Goal: Navigation & Orientation: Find specific page/section

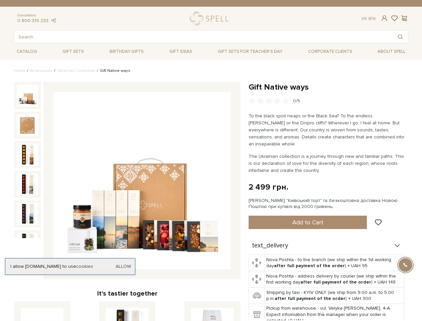
click at [384, 18] on span at bounding box center [384, 18] width 8 height 7
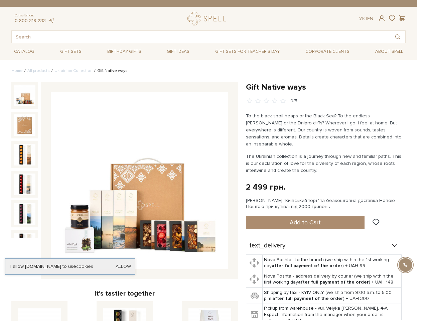
click at [394, 18] on div "Login E-Mail Password Forgot password? Sign In Sign up Forgot password? Enter y…" at bounding box center [211, 160] width 422 height 321
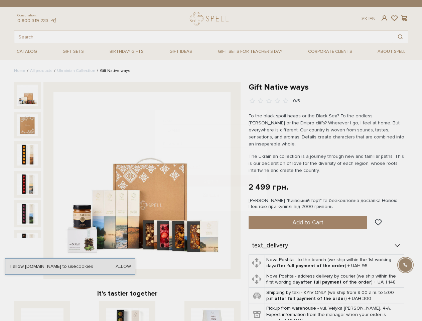
click at [404, 18] on div "Login E-Mail Password Forgot password? Sign In Sign up Forgot password? Enter y…" at bounding box center [211, 160] width 422 height 321
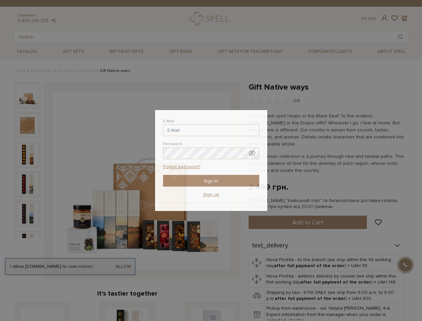
click at [400, 37] on div "Login E-Mail Password Forgot password? Sign In Sign up Forgot password? Enter y…" at bounding box center [211, 160] width 422 height 321
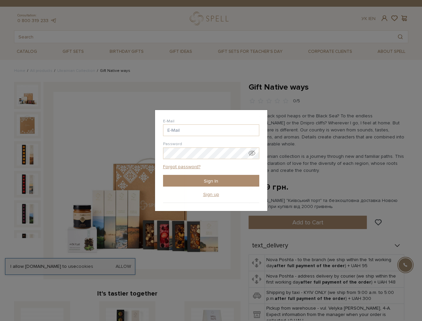
click at [308, 215] on div "Login E-Mail Password Forgot password? Sign In Sign up Forgot password? Enter y…" at bounding box center [211, 160] width 422 height 321
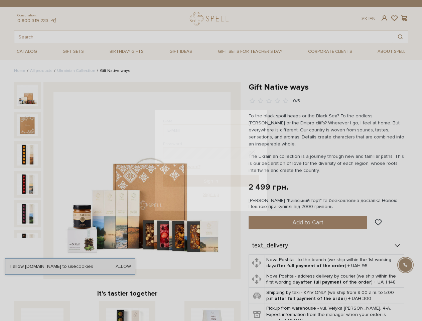
click at [377, 219] on span at bounding box center [378, 222] width 8 height 6
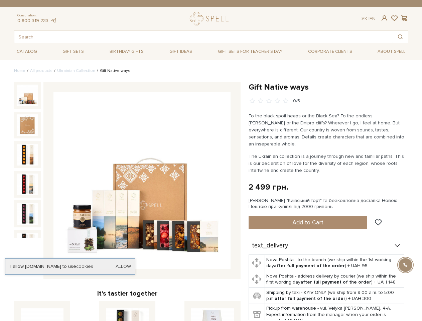
click at [326, 238] on div "text_delivery" at bounding box center [327, 245] width 156 height 17
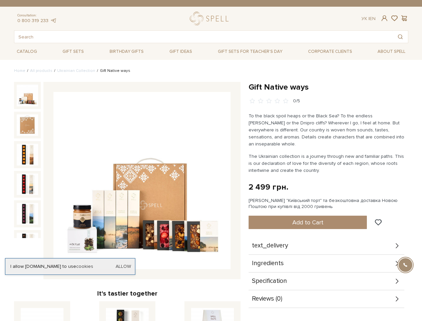
click at [326, 272] on div "Ingredients" at bounding box center [327, 263] width 156 height 17
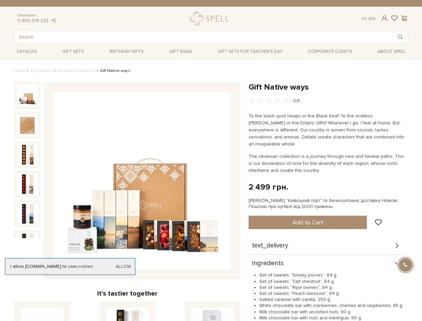
click at [405, 265] on div at bounding box center [405, 264] width 15 height 15
